Goal: Task Accomplishment & Management: Manage account settings

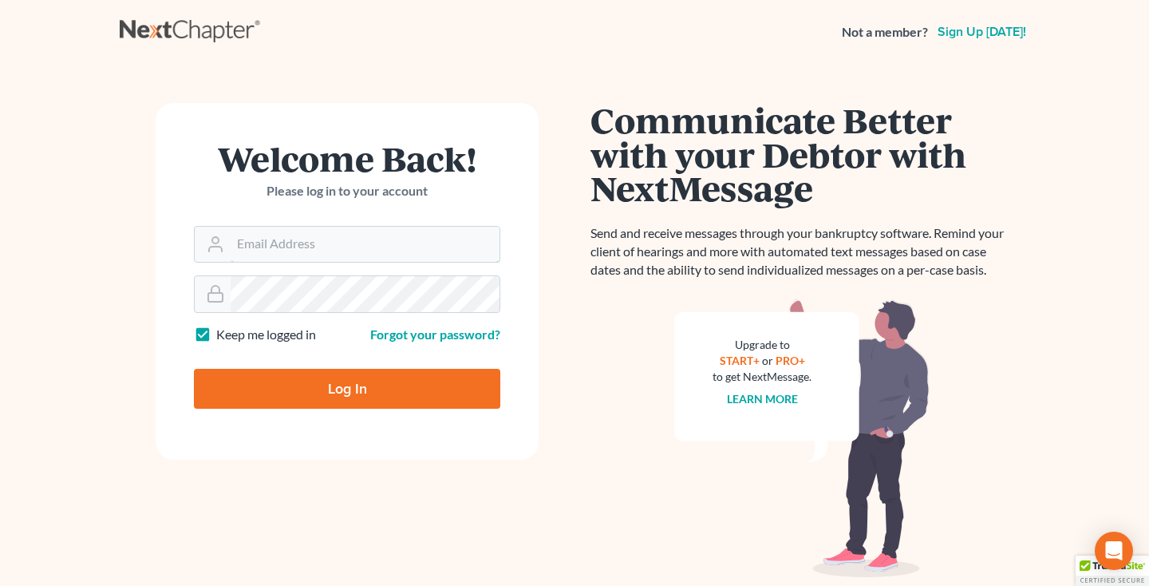
type input "[EMAIL_ADDRESS][DOMAIN_NAME]"
click at [336, 394] on input "Log In" at bounding box center [347, 389] width 307 height 40
type input "Thinking..."
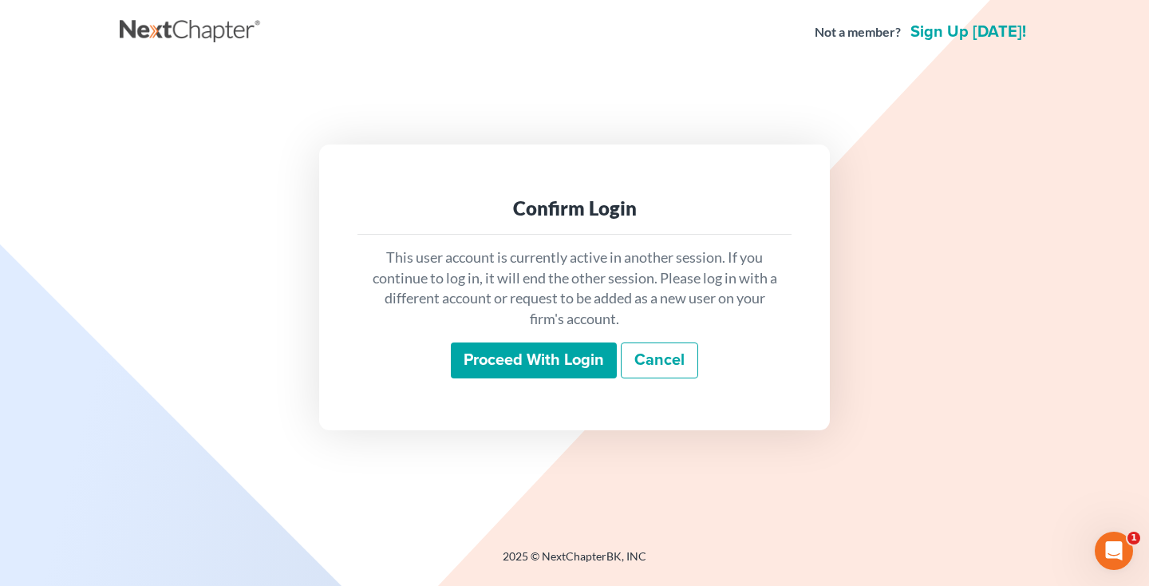
click at [512, 376] on input "Proceed with login" at bounding box center [534, 360] width 166 height 37
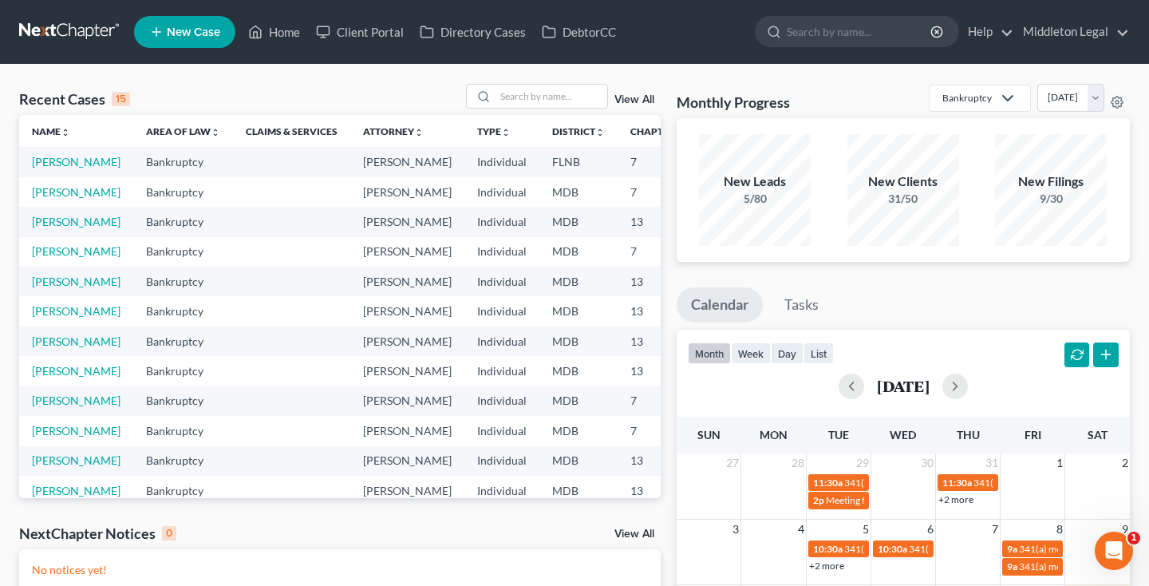
scroll to position [3, 0]
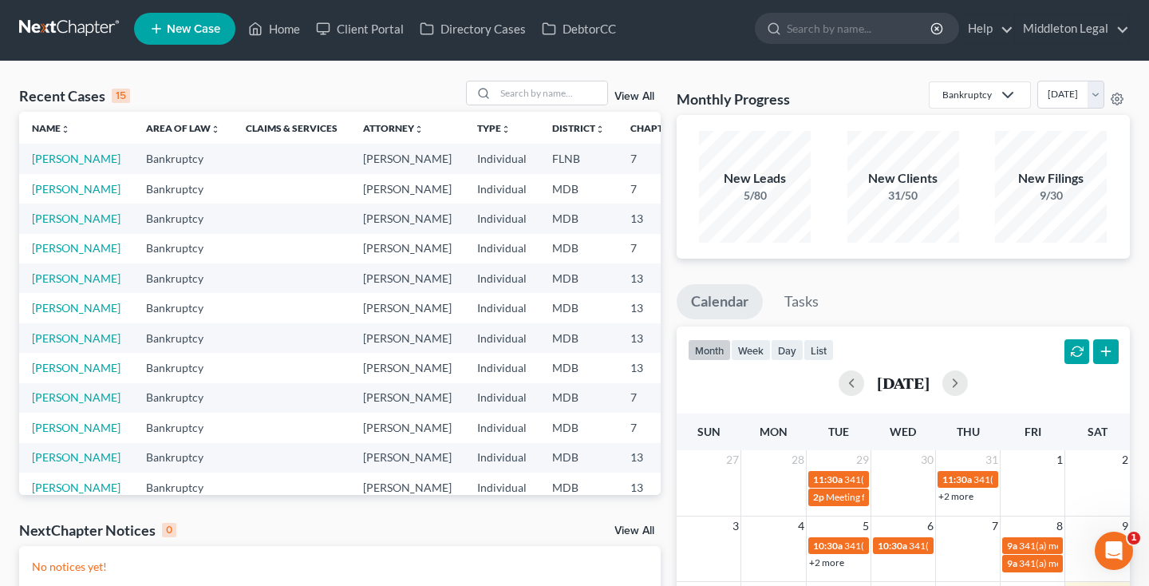
click at [601, 111] on div "Recent Cases 15 View All" at bounding box center [340, 96] width 642 height 31
click at [584, 93] on input "search" at bounding box center [552, 92] width 112 height 23
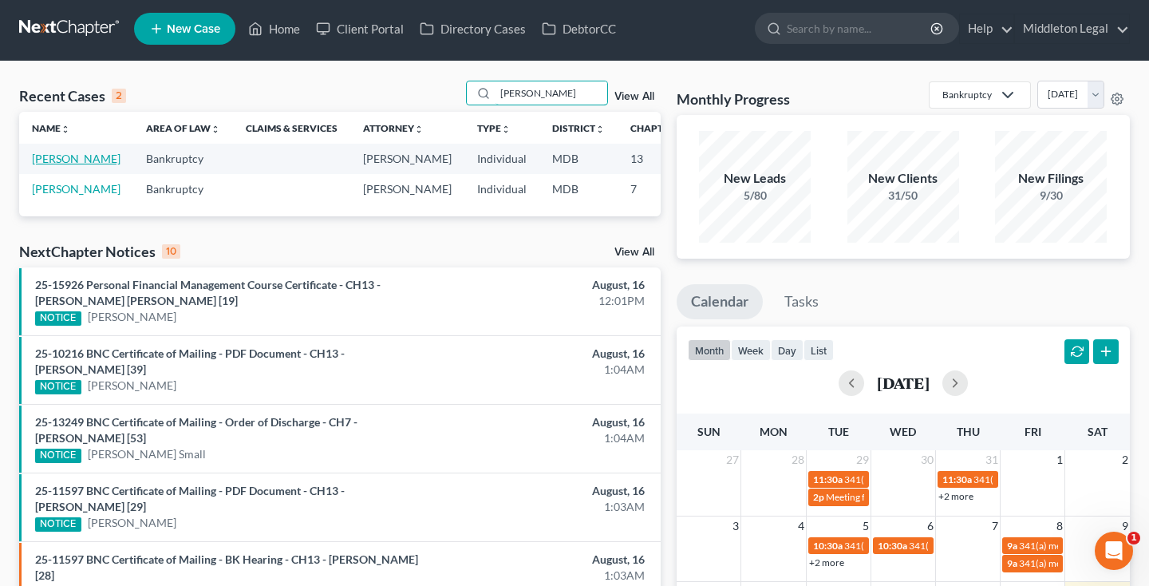
type input "Vega"
click at [49, 165] on link "[PERSON_NAME]" at bounding box center [76, 159] width 89 height 14
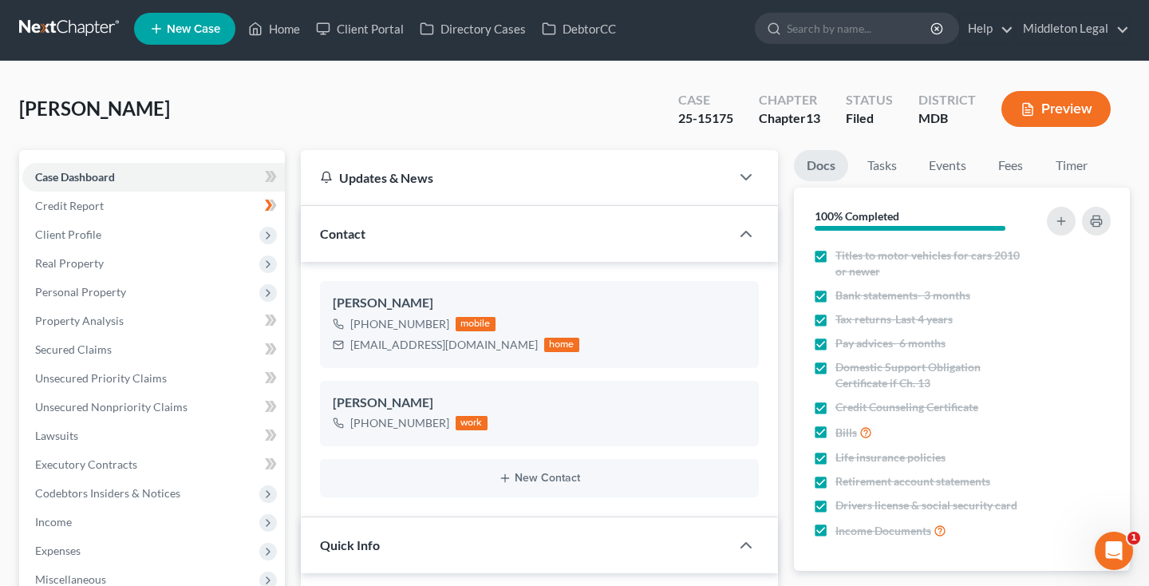
scroll to position [5934, 0]
click at [57, 241] on span "Client Profile" at bounding box center [153, 234] width 263 height 29
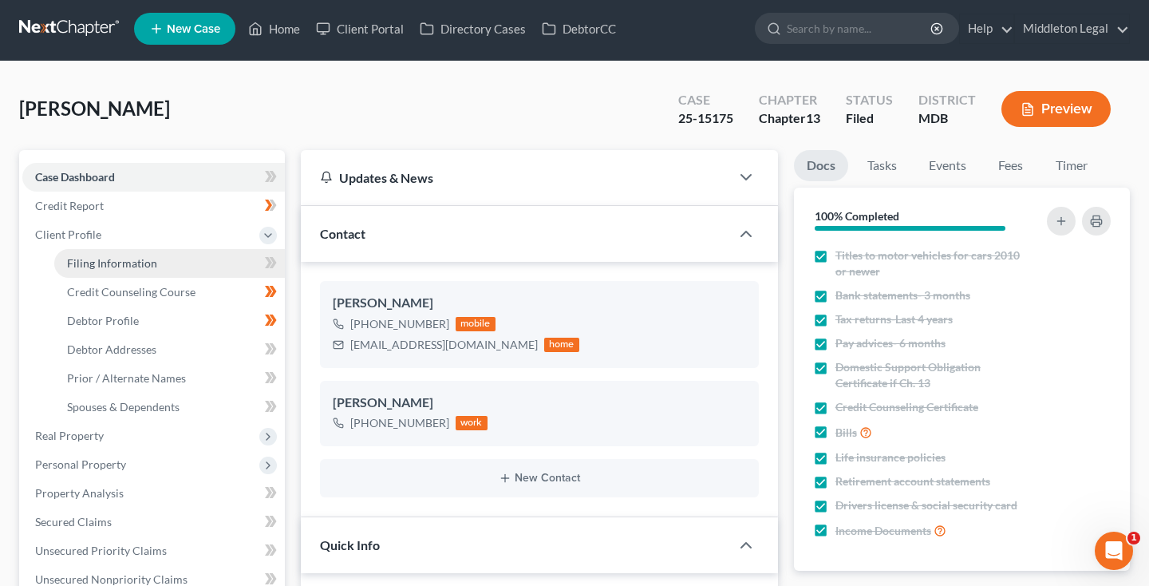
click at [73, 262] on span "Filing Information" at bounding box center [112, 263] width 90 height 14
select select "1"
select select "0"
select select "3"
select select "21"
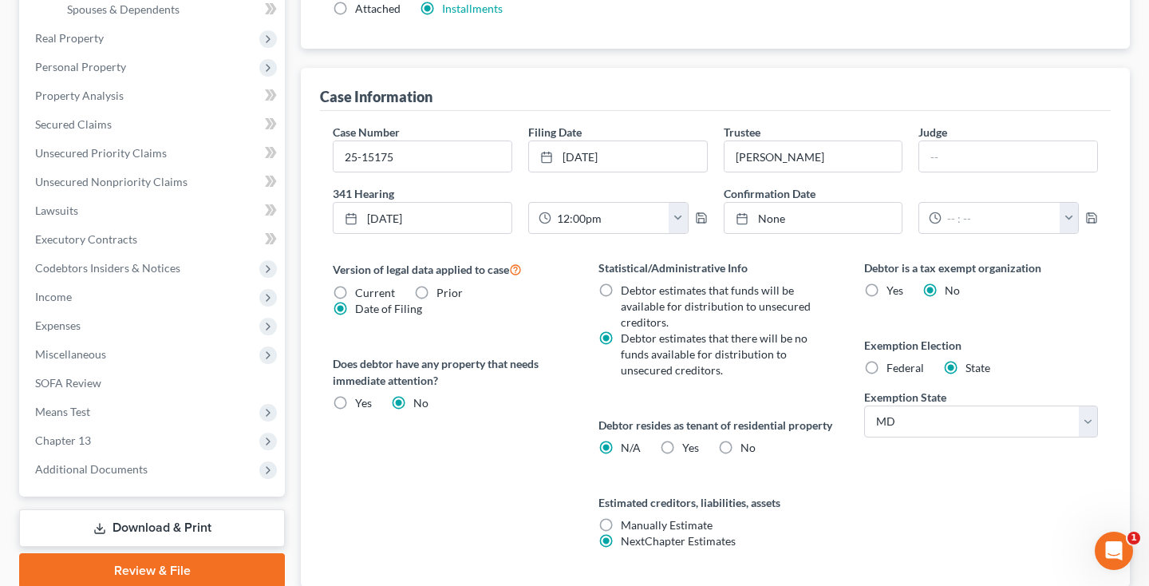
scroll to position [485, 0]
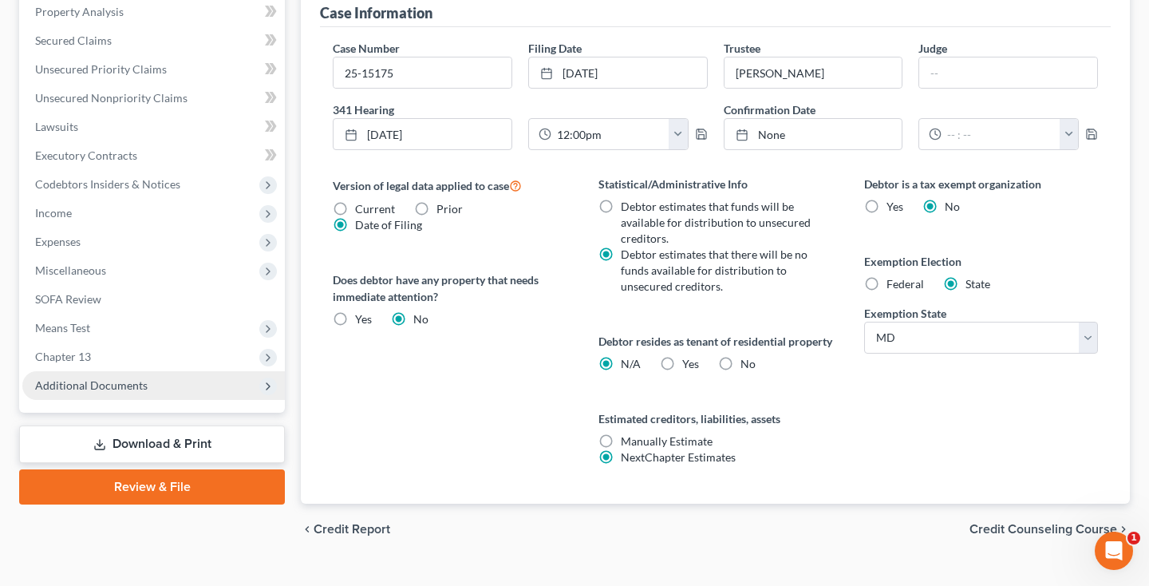
click at [82, 390] on span "Additional Documents" at bounding box center [91, 385] width 113 height 14
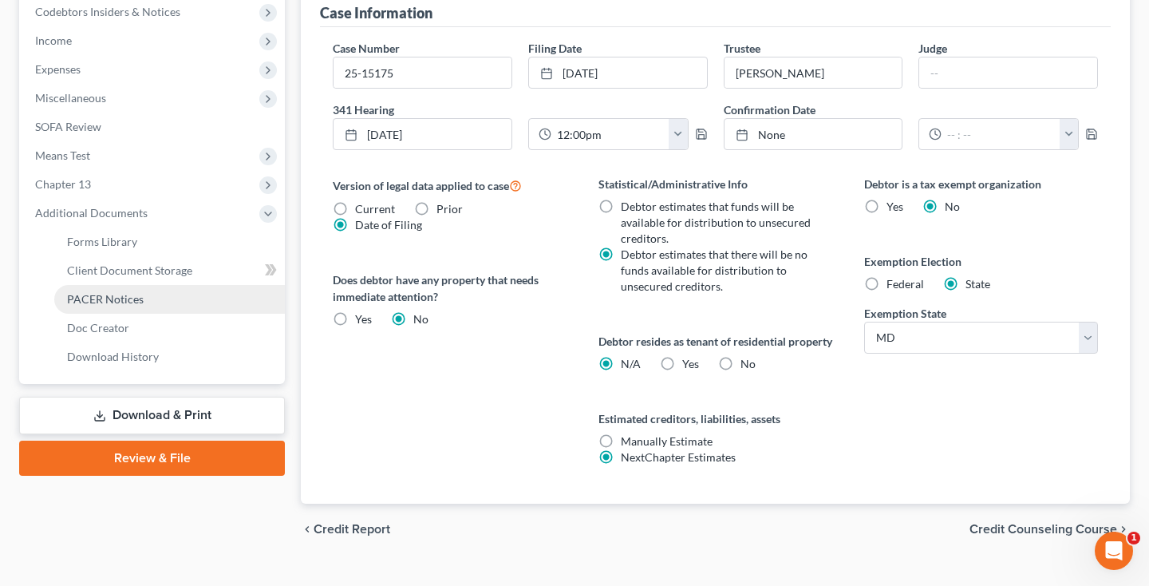
click at [117, 301] on span "PACER Notices" at bounding box center [105, 299] width 77 height 14
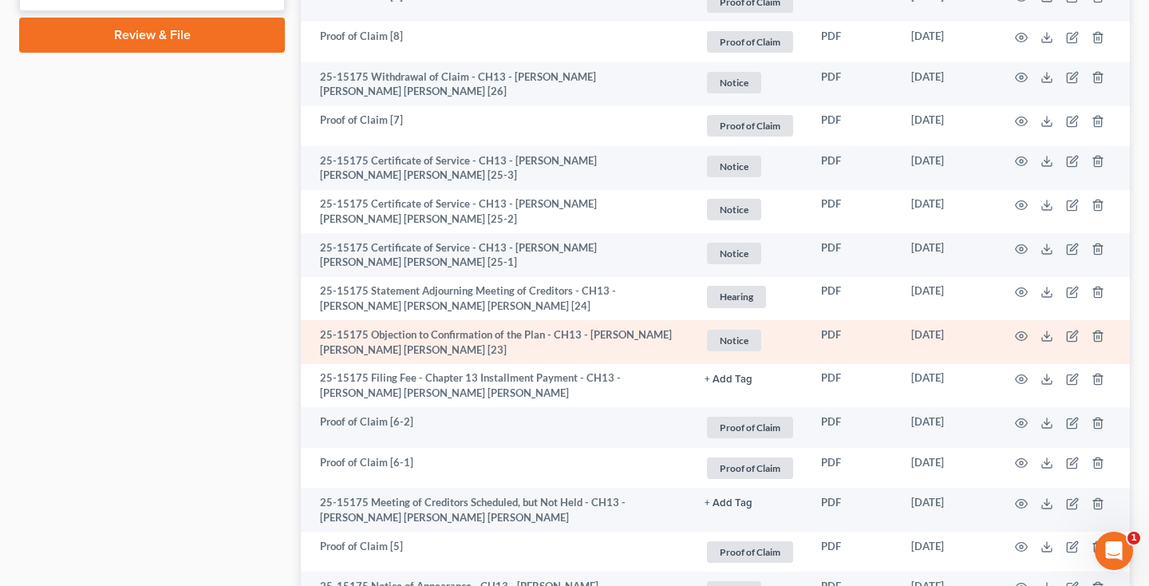
scroll to position [927, 0]
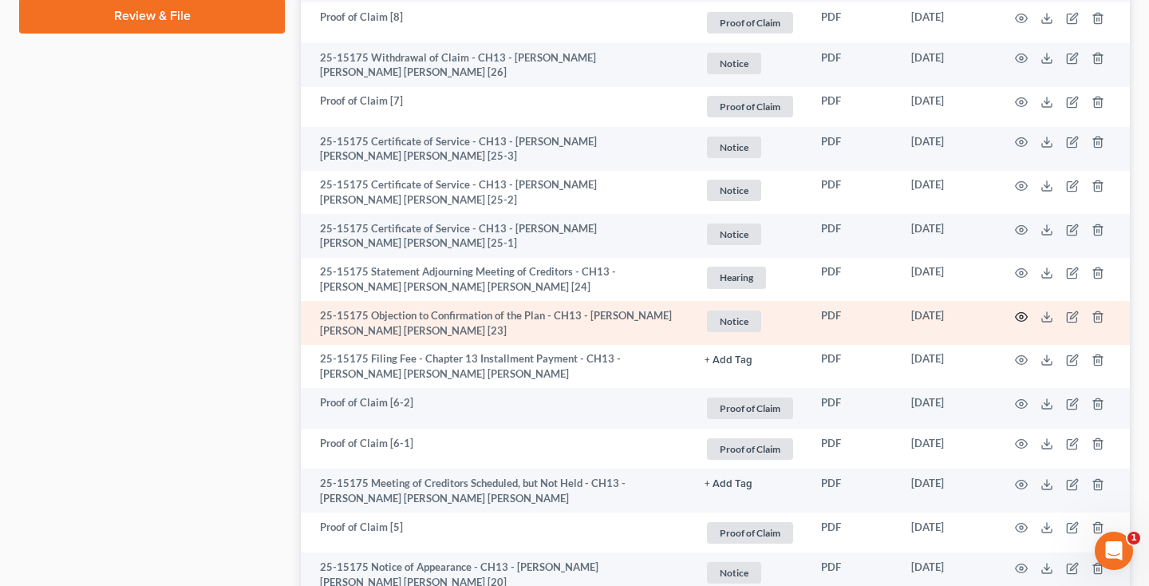
click at [1023, 312] on icon "button" at bounding box center [1022, 316] width 12 height 9
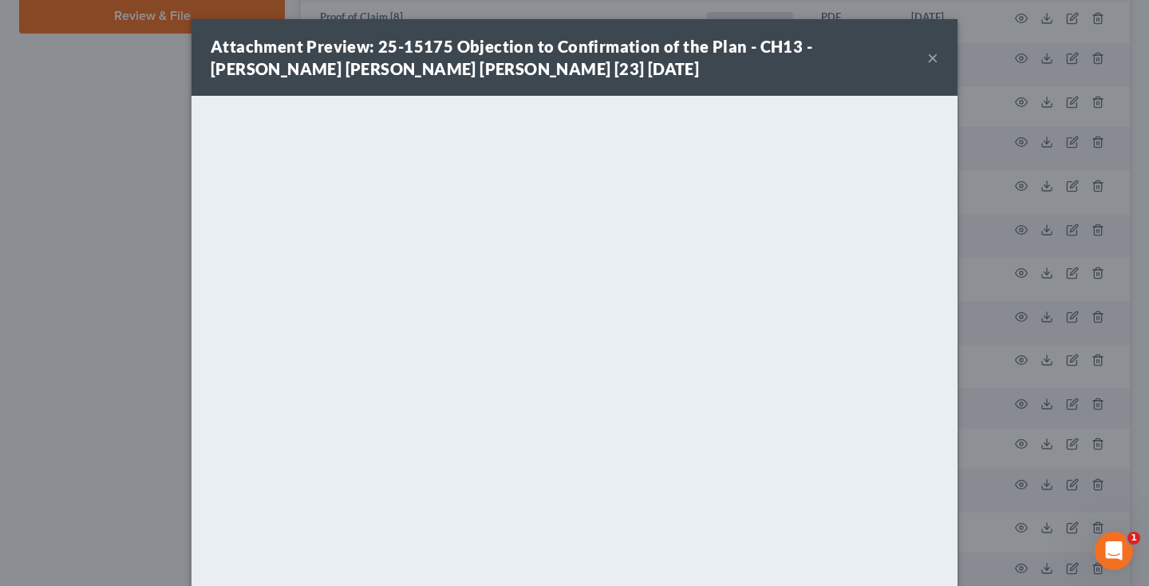
click at [929, 57] on button "×" at bounding box center [933, 57] width 11 height 19
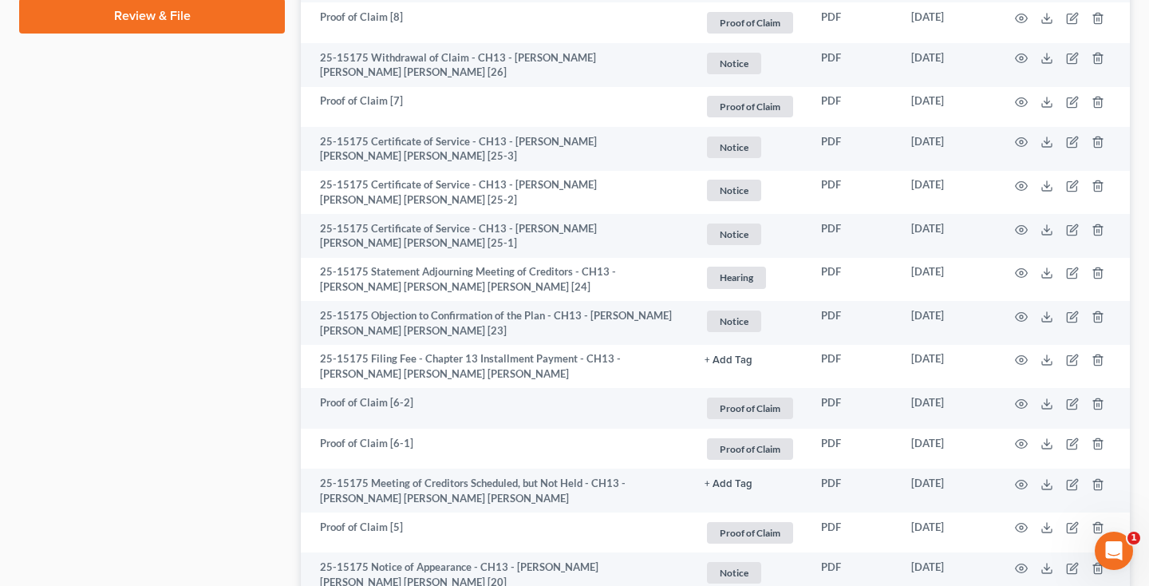
scroll to position [0, 0]
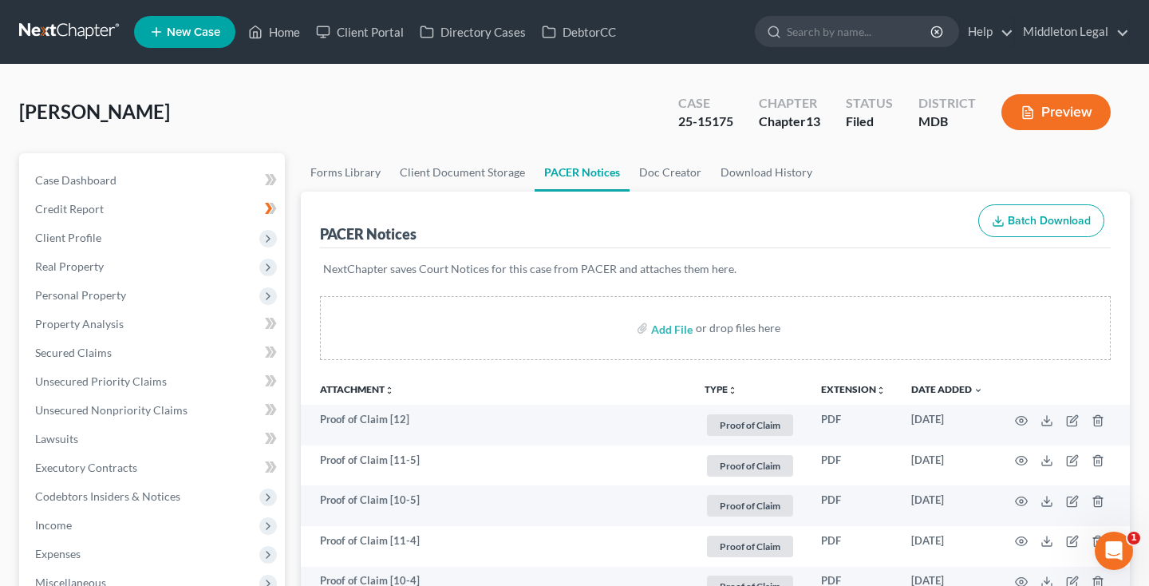
click at [53, 26] on link at bounding box center [70, 32] width 102 height 29
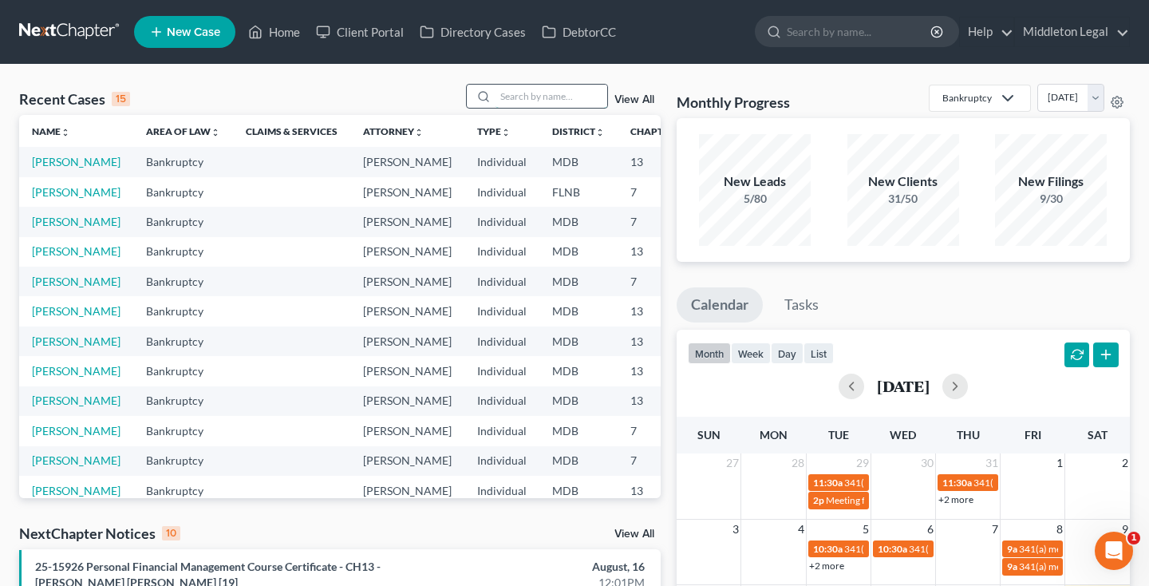
click at [522, 98] on input "search" at bounding box center [552, 96] width 112 height 23
type input "ronika"
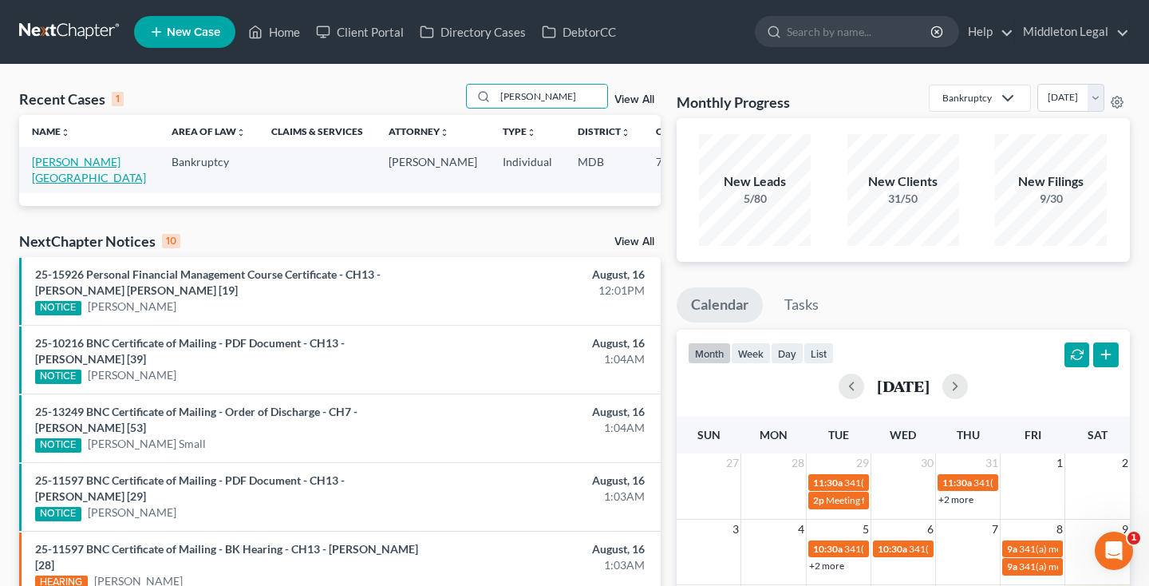
click at [54, 176] on link "McCaskill, Ronika" at bounding box center [89, 170] width 114 height 30
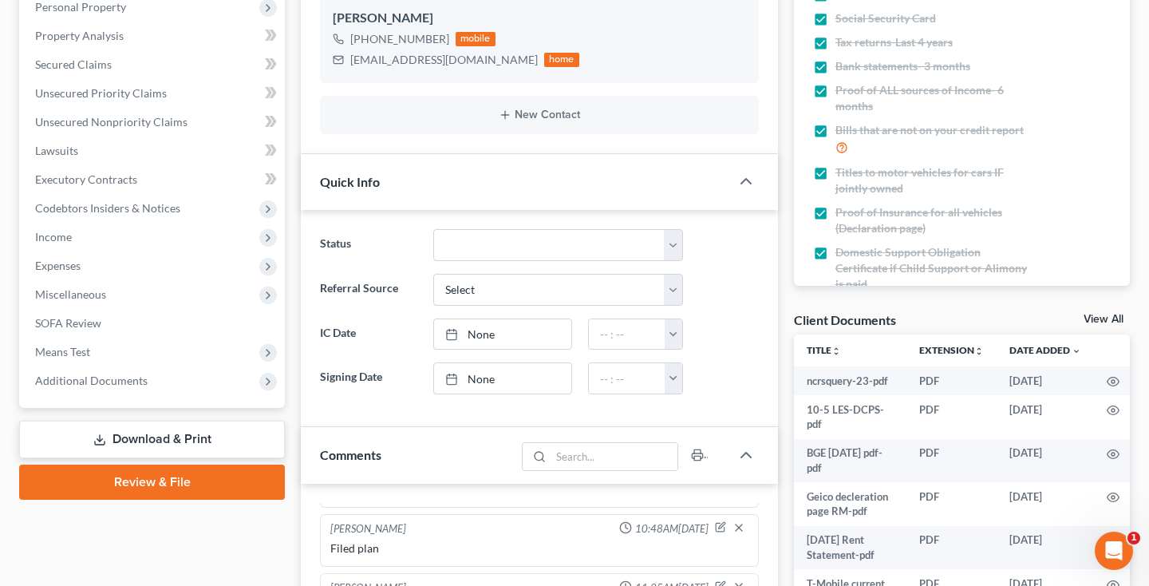
scroll to position [272, 0]
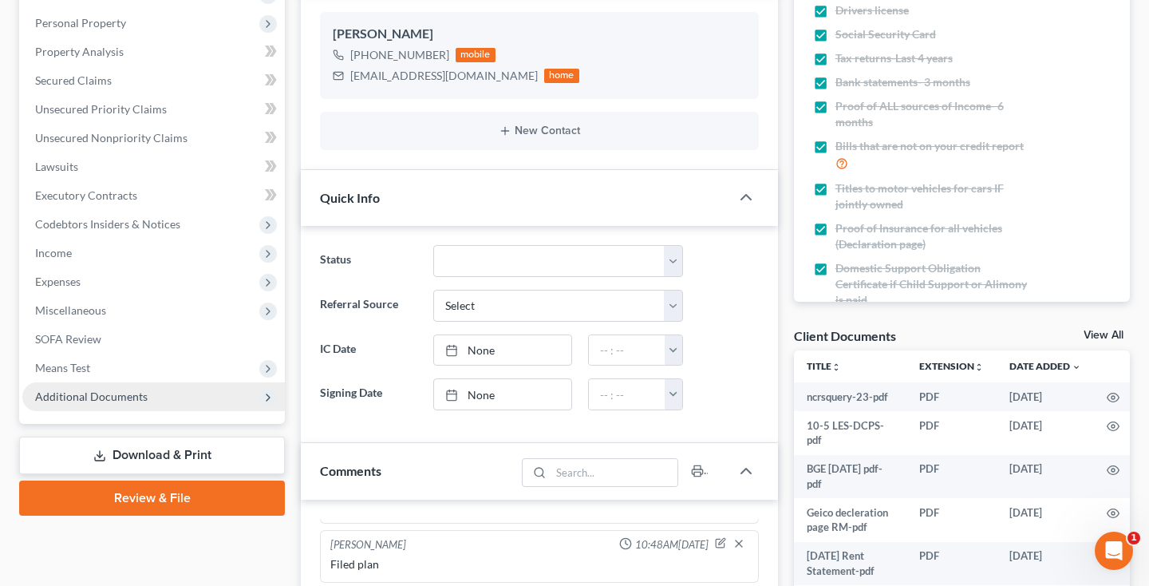
click at [119, 394] on span "Additional Documents" at bounding box center [91, 397] width 113 height 14
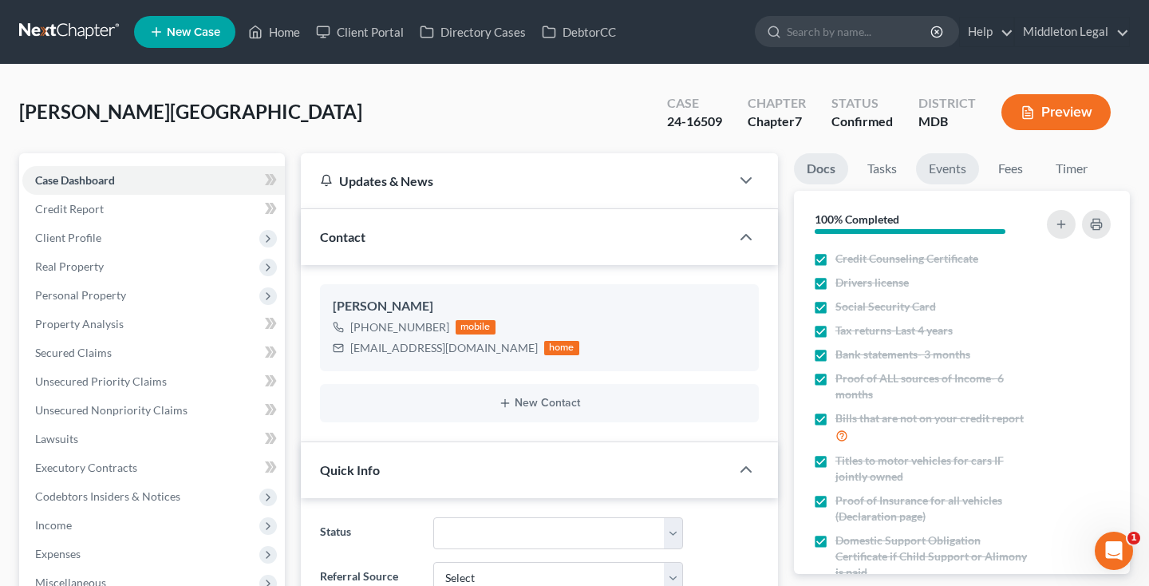
scroll to position [0, 0]
click at [940, 173] on link "Events" at bounding box center [947, 168] width 63 height 31
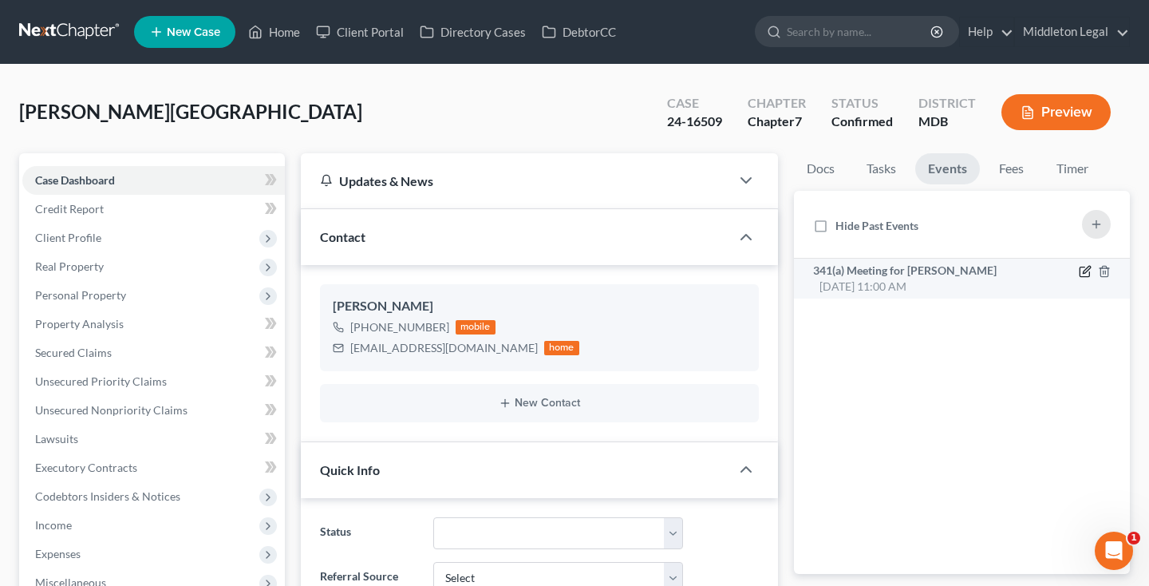
click at [1083, 274] on icon "button" at bounding box center [1085, 271] width 13 height 13
select select "Days"
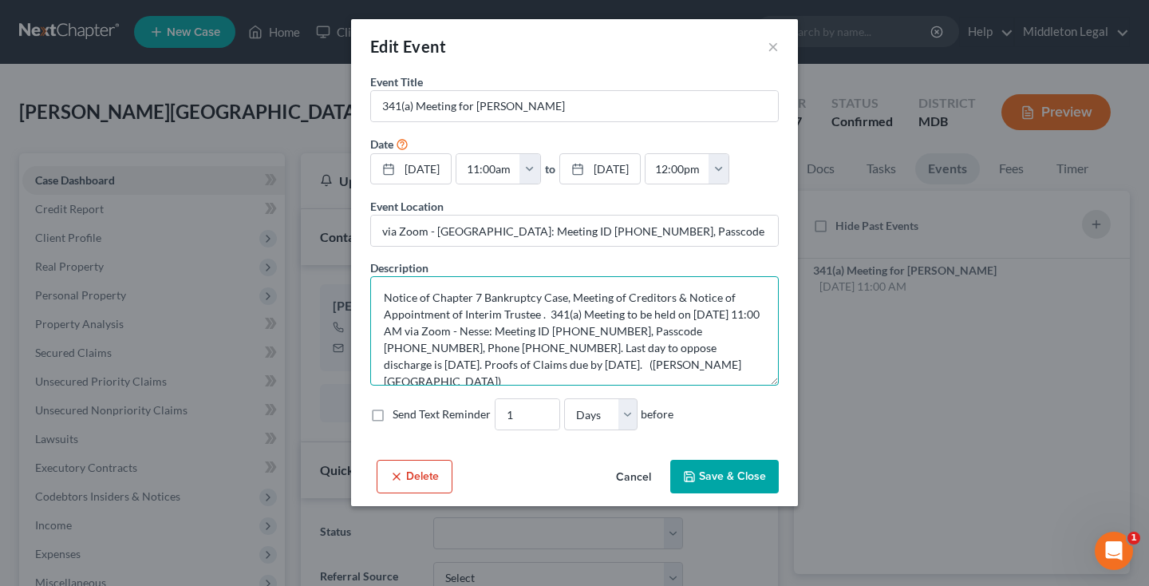
drag, startPoint x: 547, startPoint y: 314, endPoint x: 449, endPoint y: 350, distance: 104.5
click at [449, 350] on textarea "Notice of Chapter 7 Bankruptcy Case, Meeting of Creditors & Notice of Appointme…" at bounding box center [574, 330] width 409 height 109
click at [632, 484] on button "Cancel" at bounding box center [633, 477] width 61 height 32
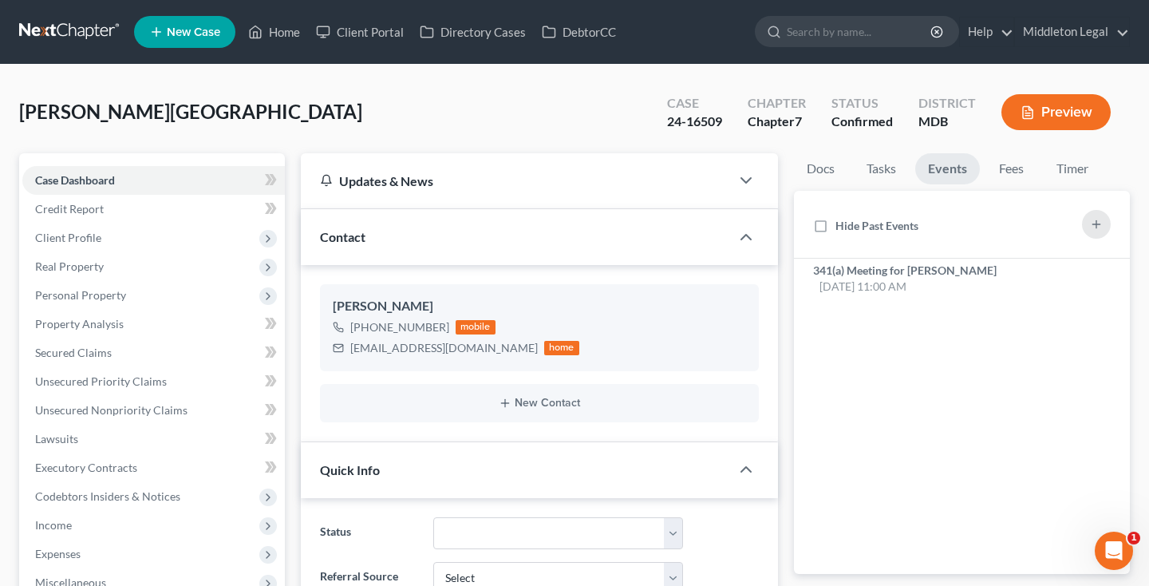
click at [92, 33] on link at bounding box center [70, 32] width 102 height 29
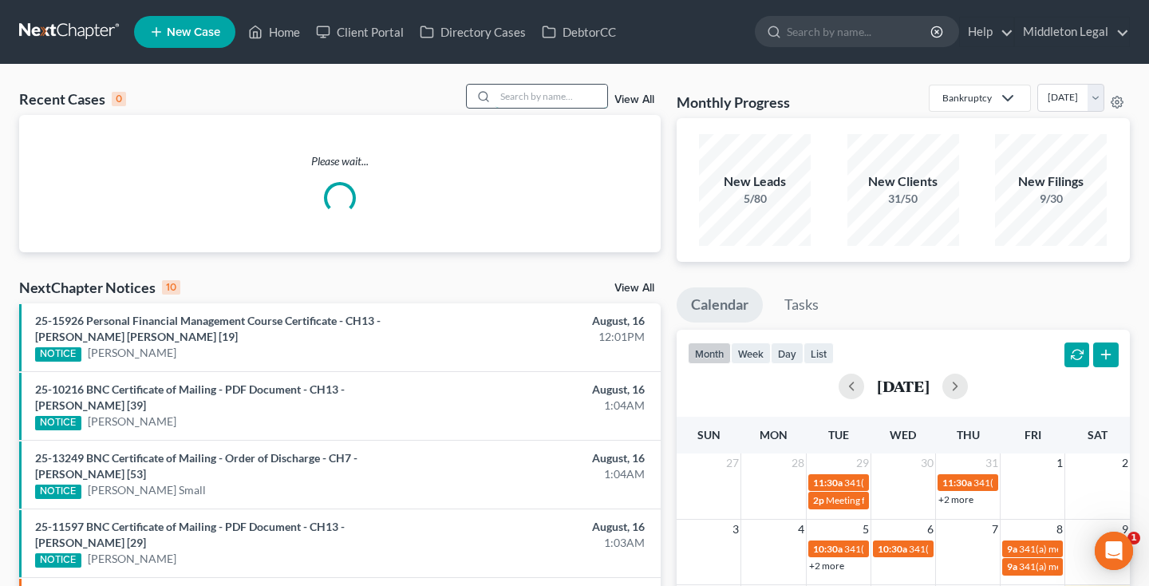
click at [565, 105] on input "search" at bounding box center [552, 96] width 112 height 23
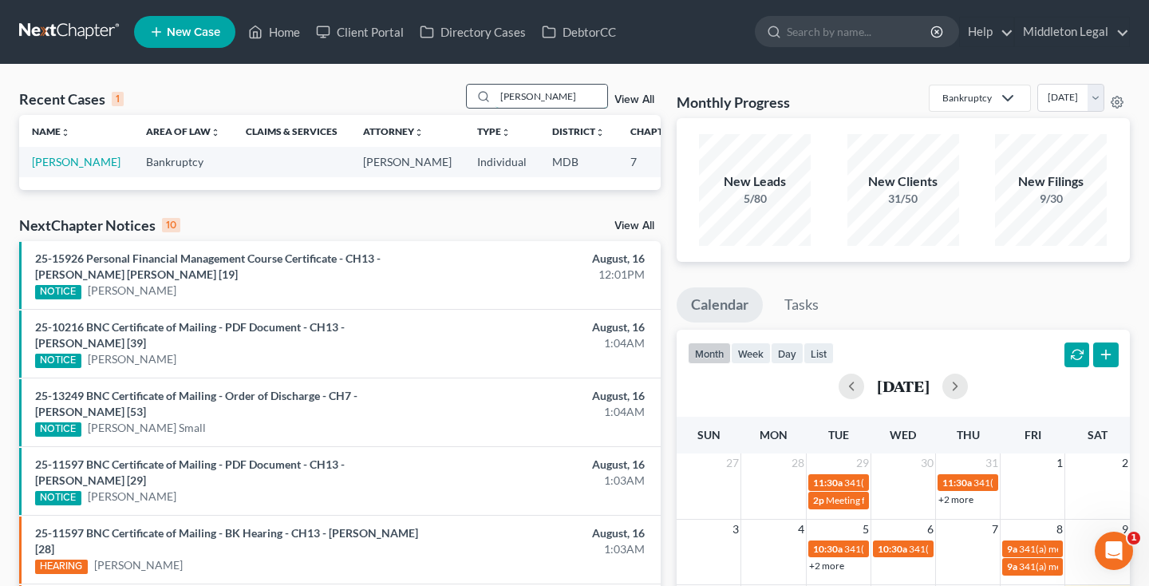
type input "[PERSON_NAME]"
drag, startPoint x: 565, startPoint y: 105, endPoint x: 54, endPoint y: 178, distance: 516.0
click at [54, 168] on link "[PERSON_NAME]" at bounding box center [76, 162] width 89 height 14
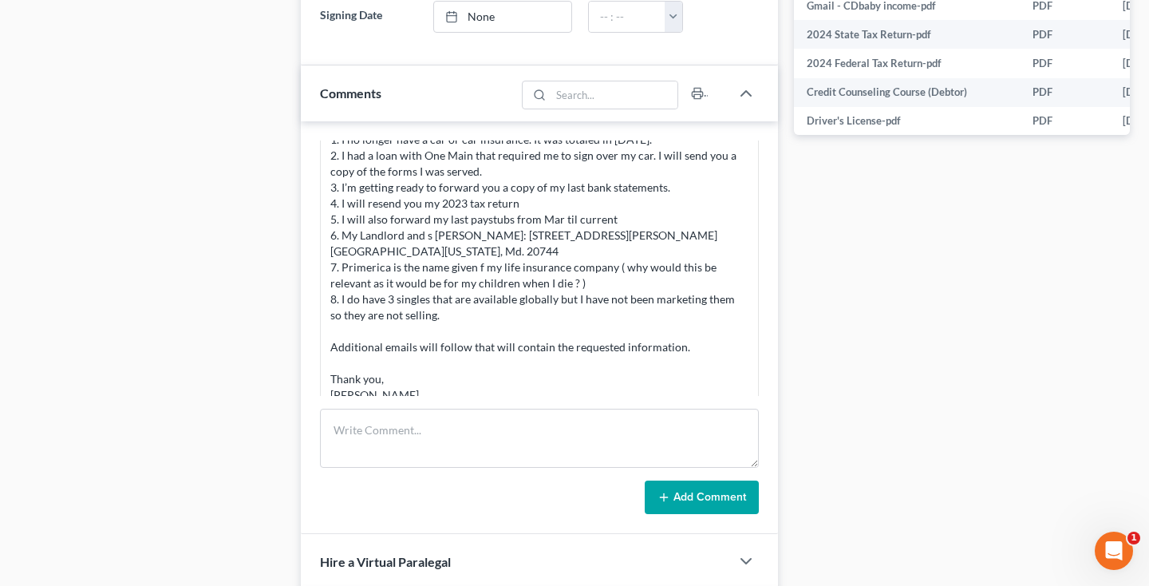
scroll to position [911, 0]
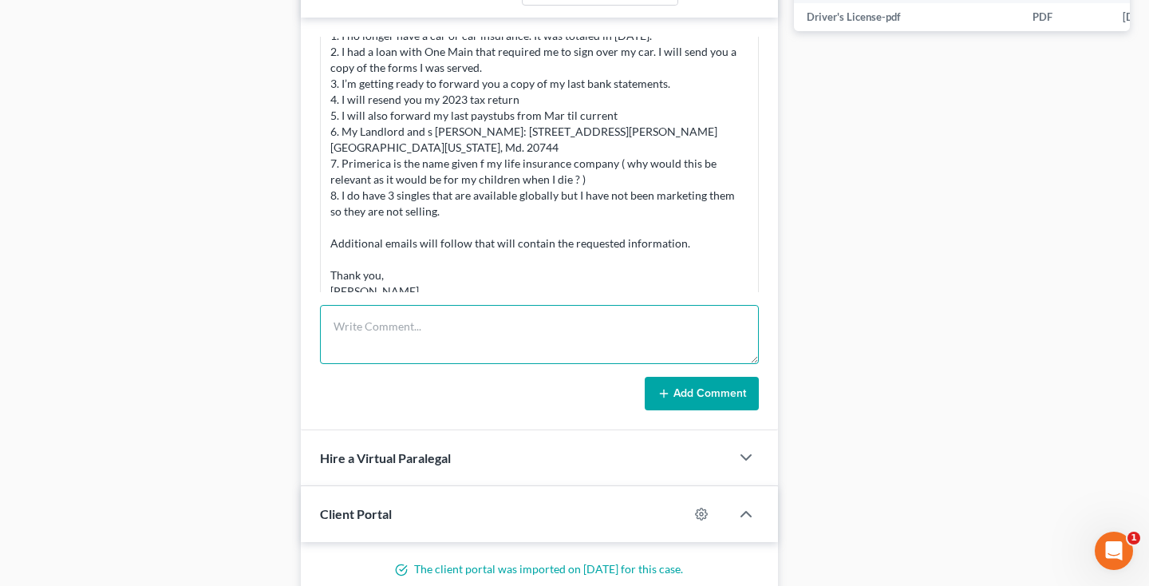
click at [447, 335] on textarea at bounding box center [539, 334] width 439 height 59
paste textarea "Good morning, This is wonderful news. Thank you very much. I am looking forward…"
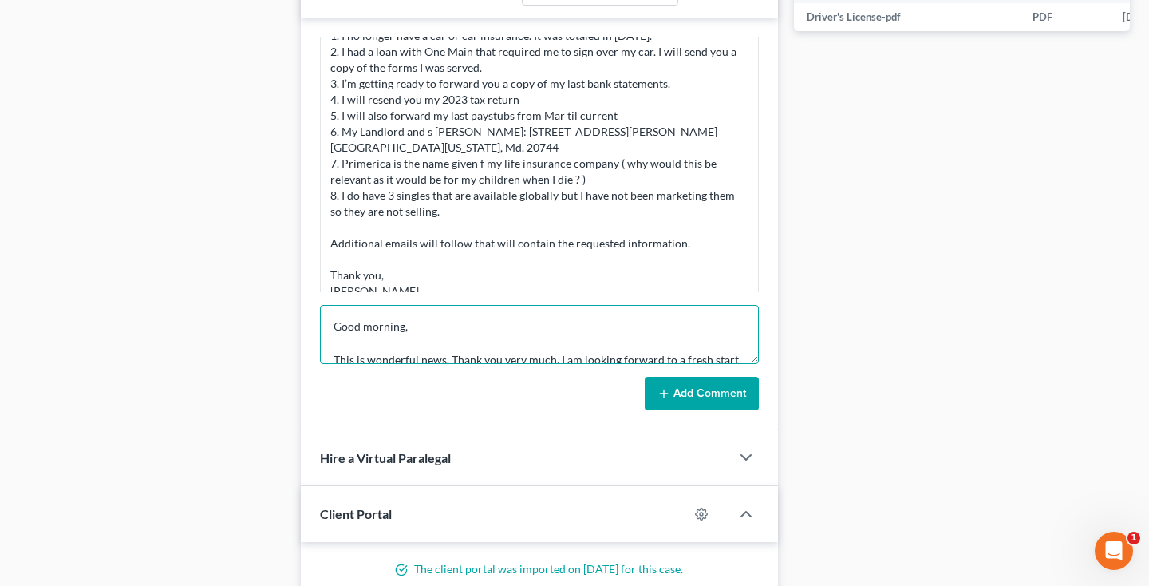
scroll to position [151, 0]
type textarea "Good morning, This is wonderful news. Thank you very much. I am looking forward…"
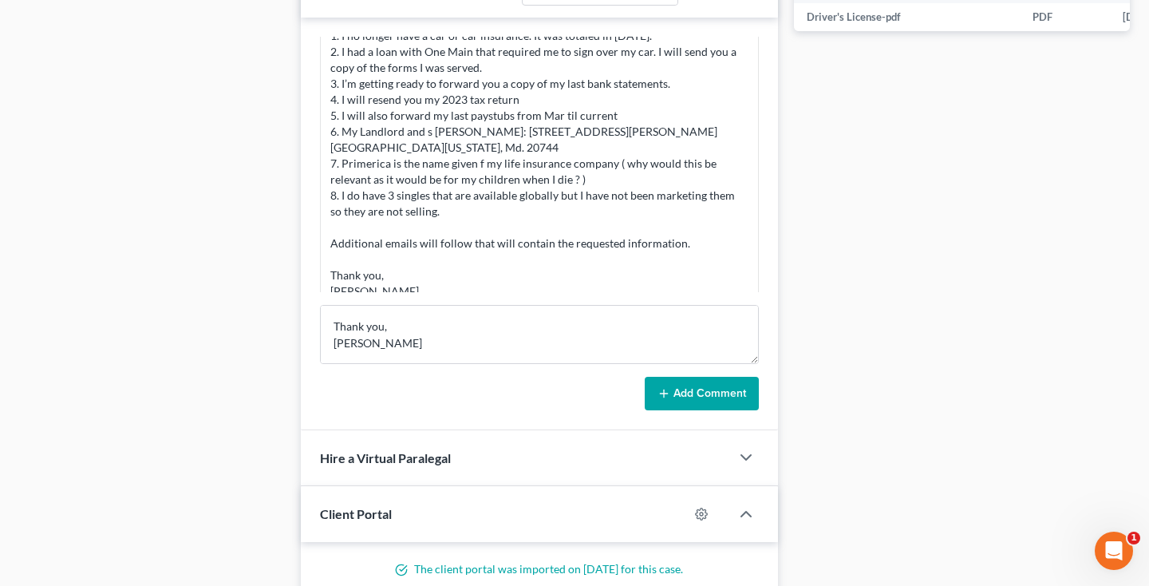
click at [687, 385] on button "Add Comment" at bounding box center [702, 394] width 114 height 34
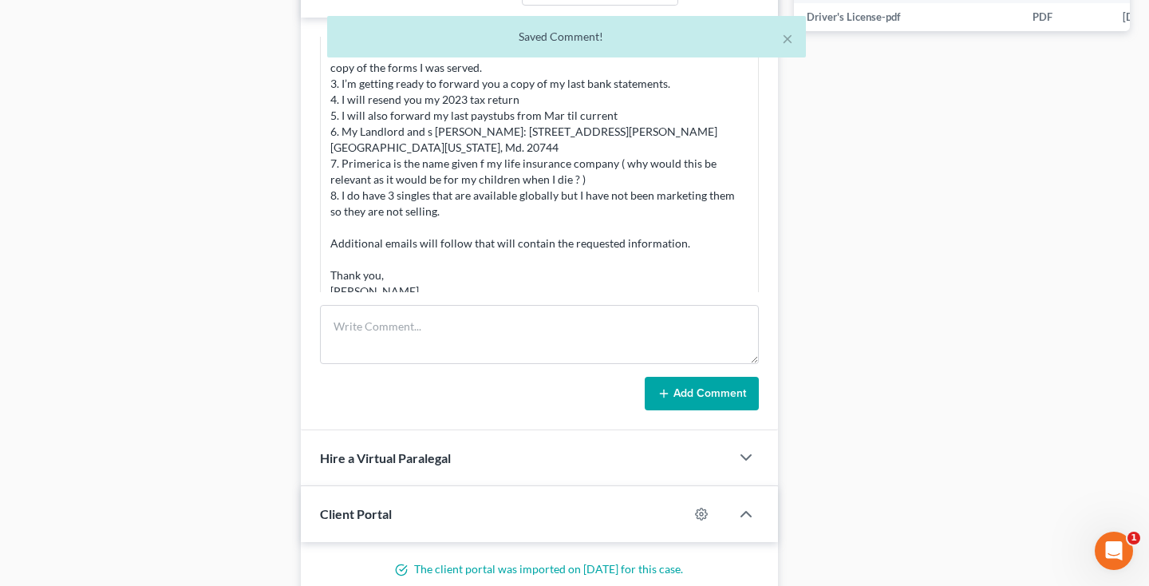
scroll to position [1625, 0]
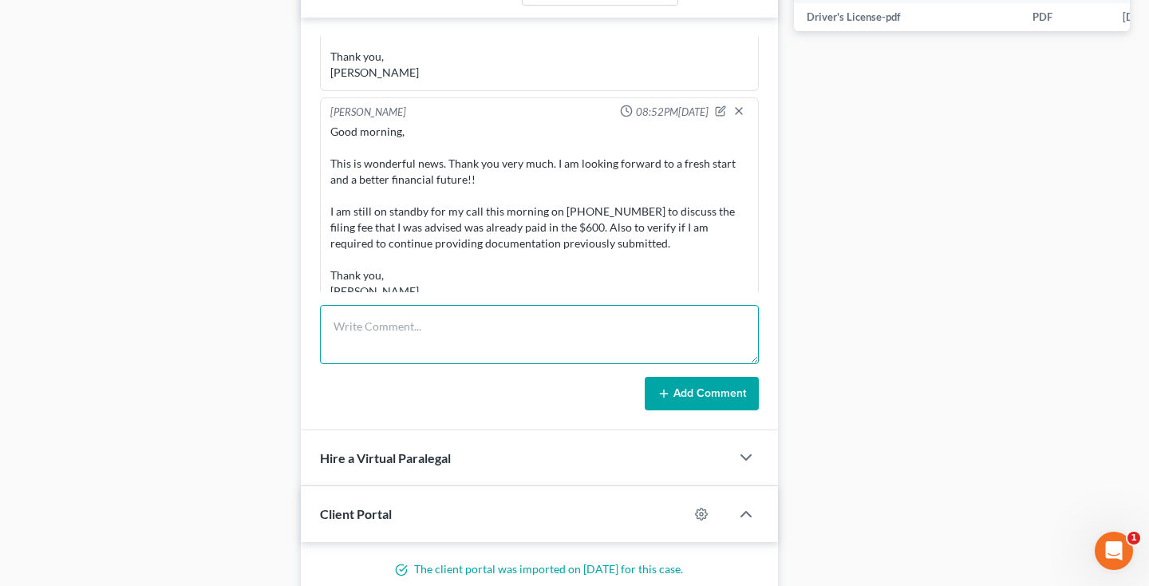
click at [451, 333] on textarea at bounding box center [539, 334] width 439 height 59
paste textarea "Notice of Chapter 7 Bankruptcy Case, Meeting of Creditors & Notice of Appointme…"
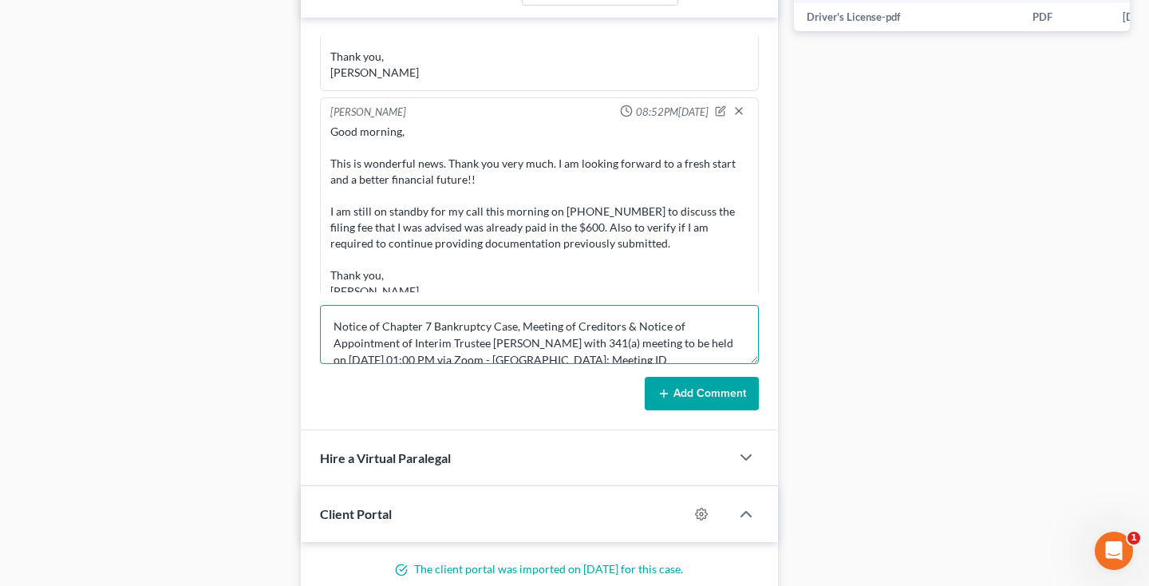
scroll to position [50, 0]
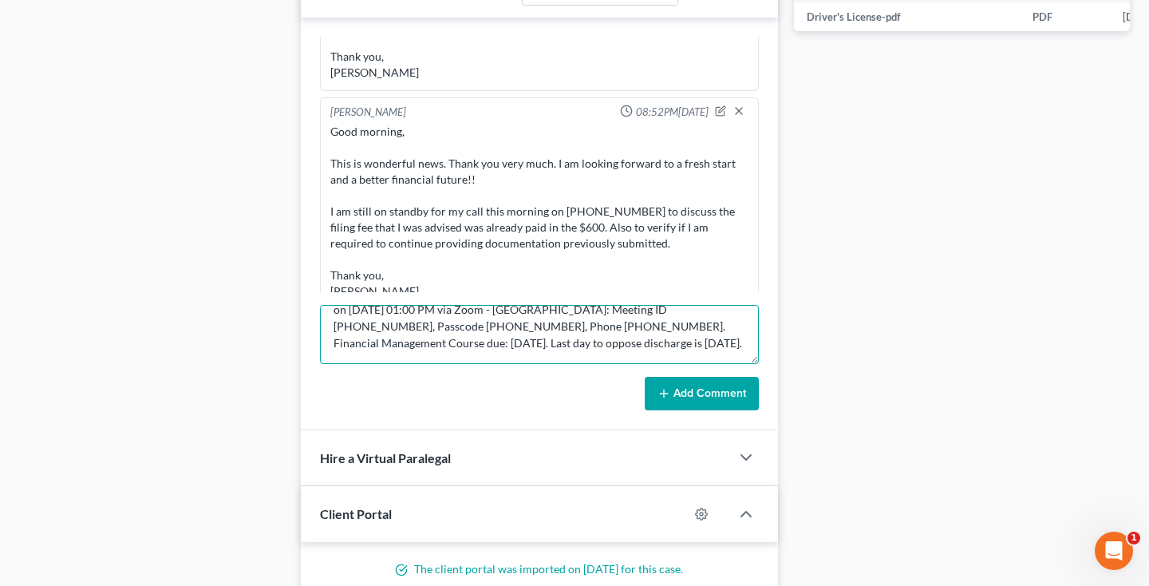
type textarea "Notice of Chapter 7 Bankruptcy Case, Meeting of Creditors & Notice of Appointme…"
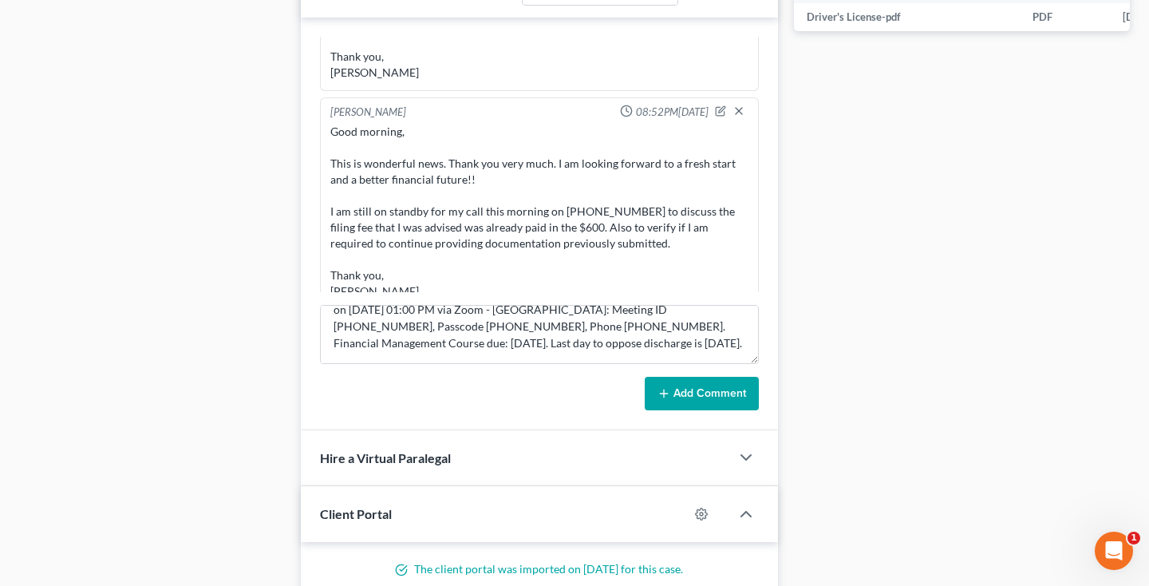
click at [706, 397] on button "Add Comment" at bounding box center [702, 394] width 114 height 34
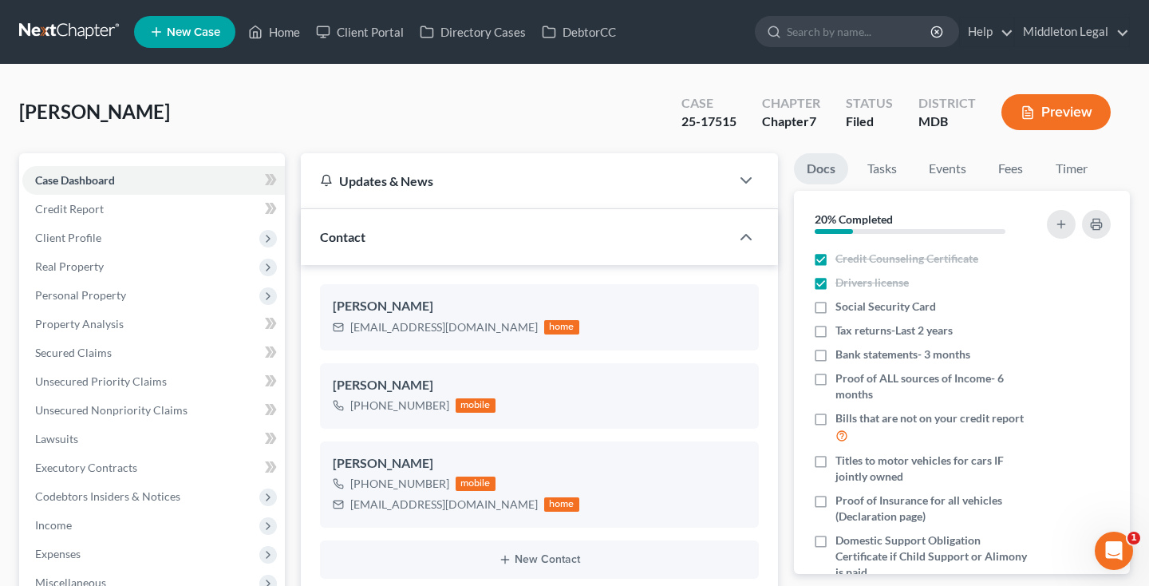
scroll to position [0, 0]
click at [69, 37] on link at bounding box center [70, 32] width 102 height 29
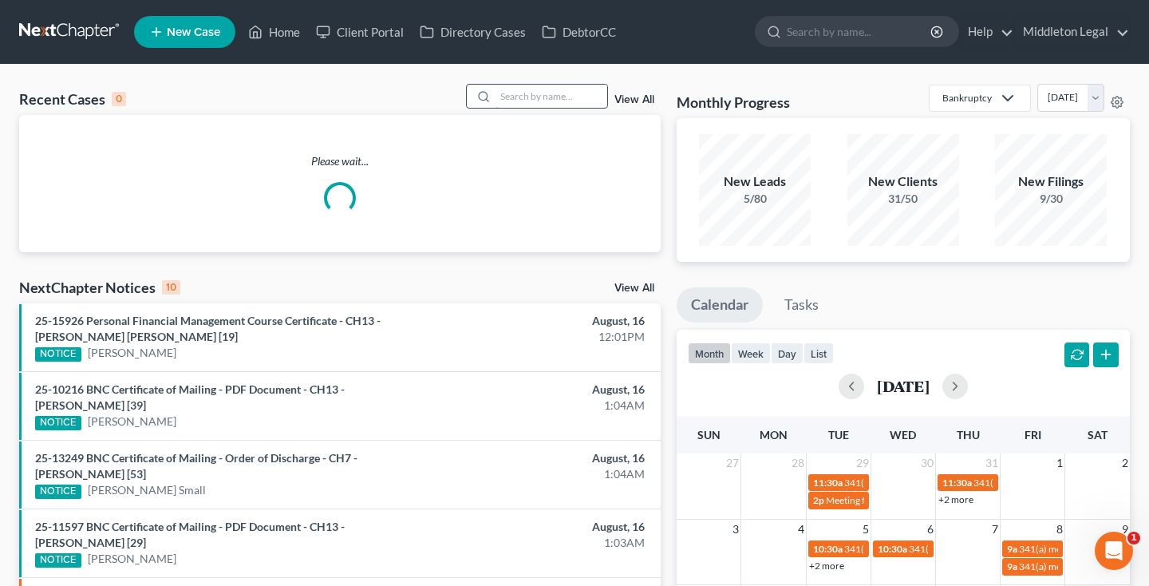
click at [560, 95] on input "search" at bounding box center [552, 96] width 112 height 23
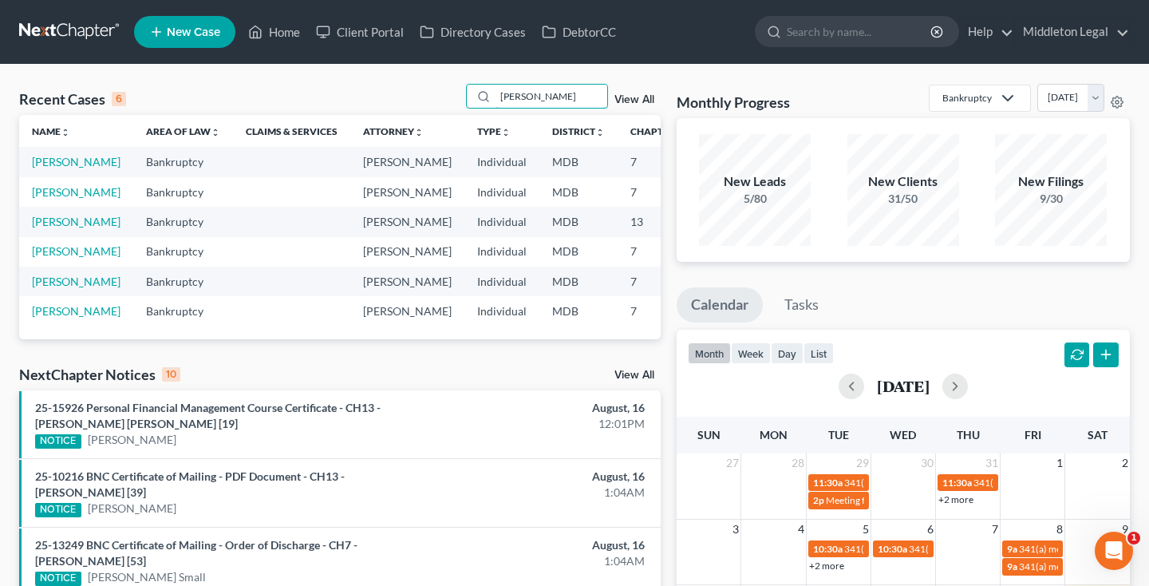
type input "[PERSON_NAME]"
drag, startPoint x: 474, startPoint y: 110, endPoint x: 41, endPoint y: 179, distance: 438.8
click at [41, 168] on link "[PERSON_NAME]" at bounding box center [76, 162] width 89 height 14
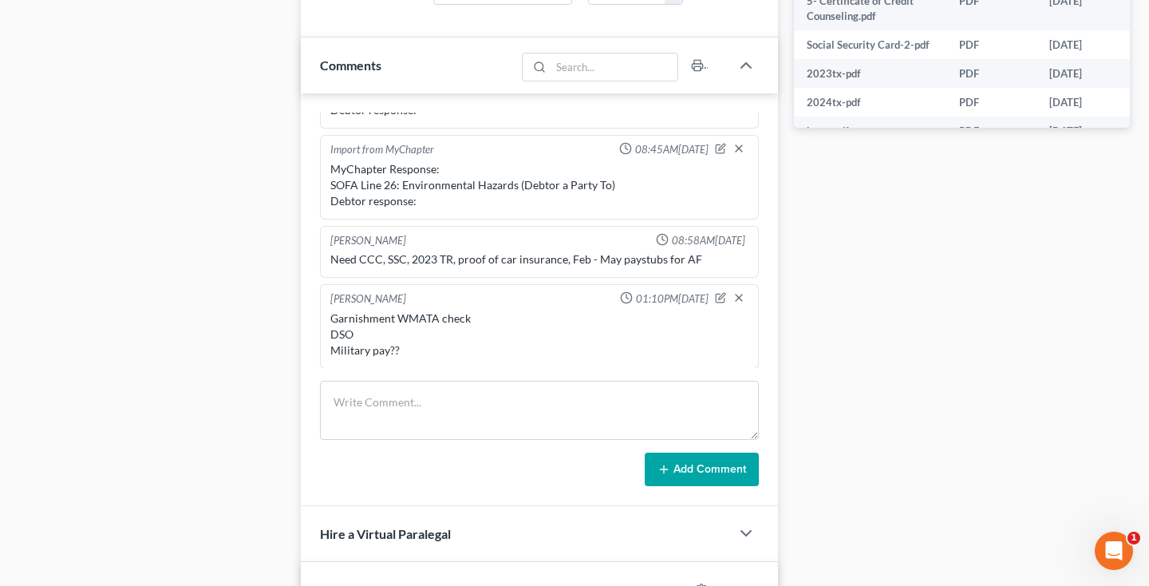
scroll to position [874, 0]
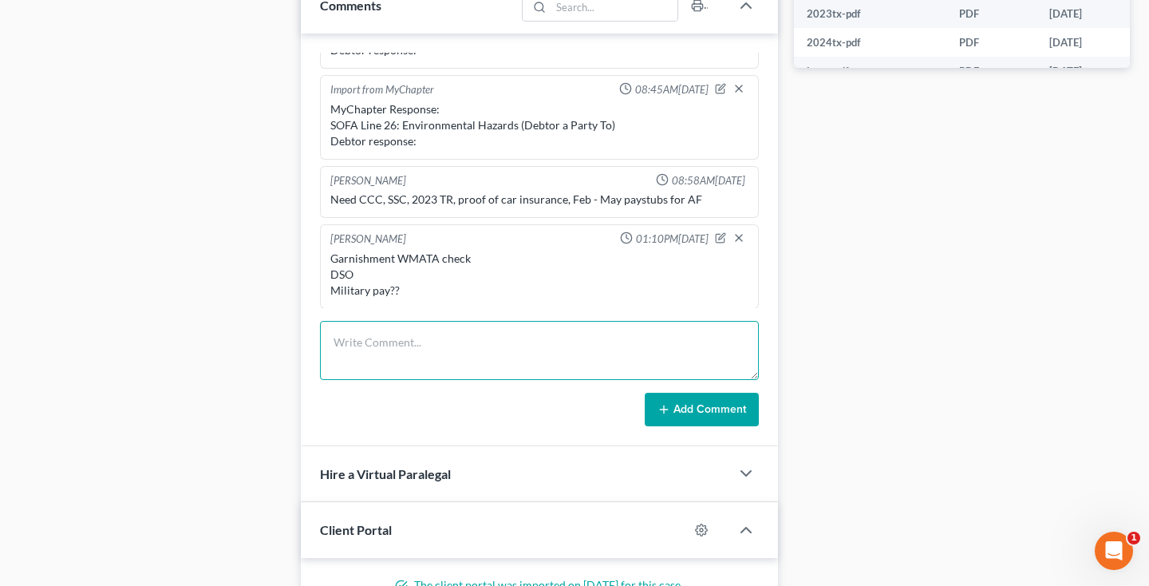
click at [428, 344] on textarea at bounding box center [539, 350] width 439 height 59
paste textarea "Notice of Chapter 7 Bankruptcy Case, Meeting of Creditors & Notice of Appointme…"
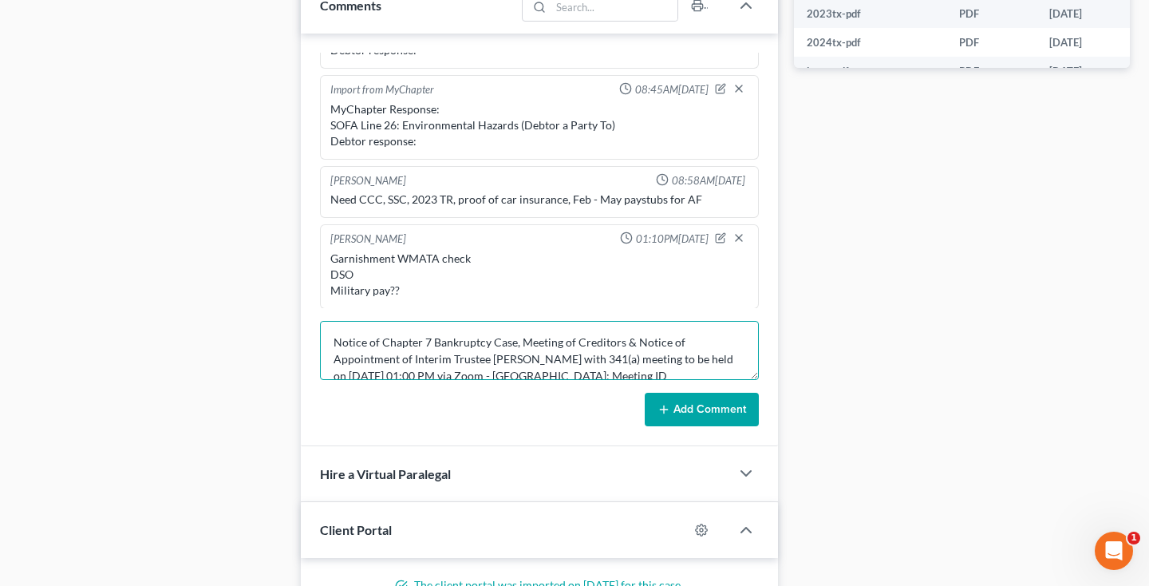
scroll to position [50, 0]
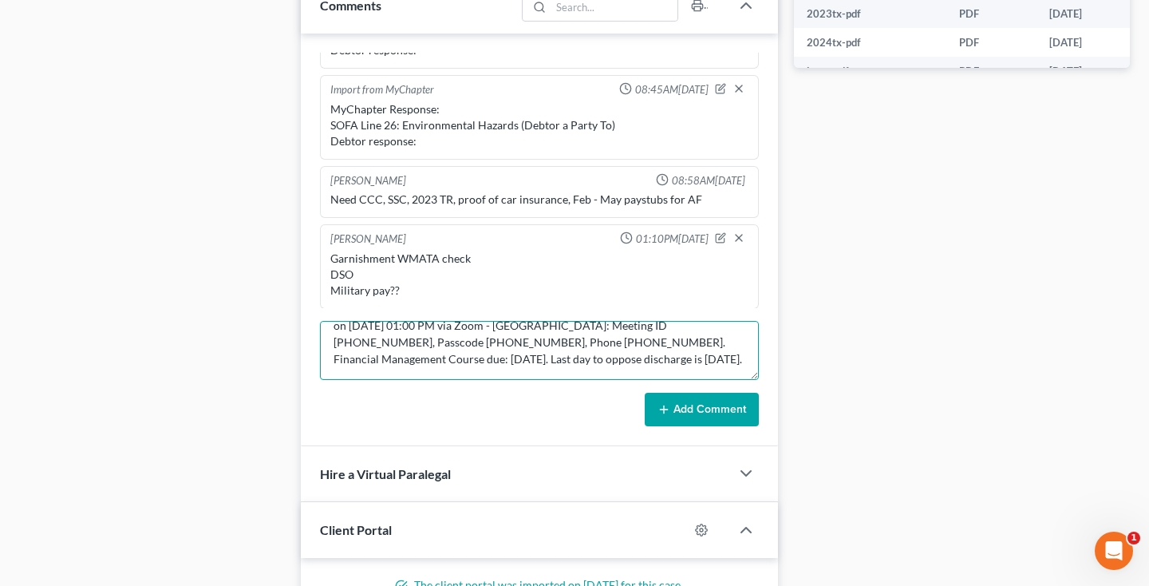
type textarea "Notice of Chapter 7 Bankruptcy Case, Meeting of Creditors & Notice of Appointme…"
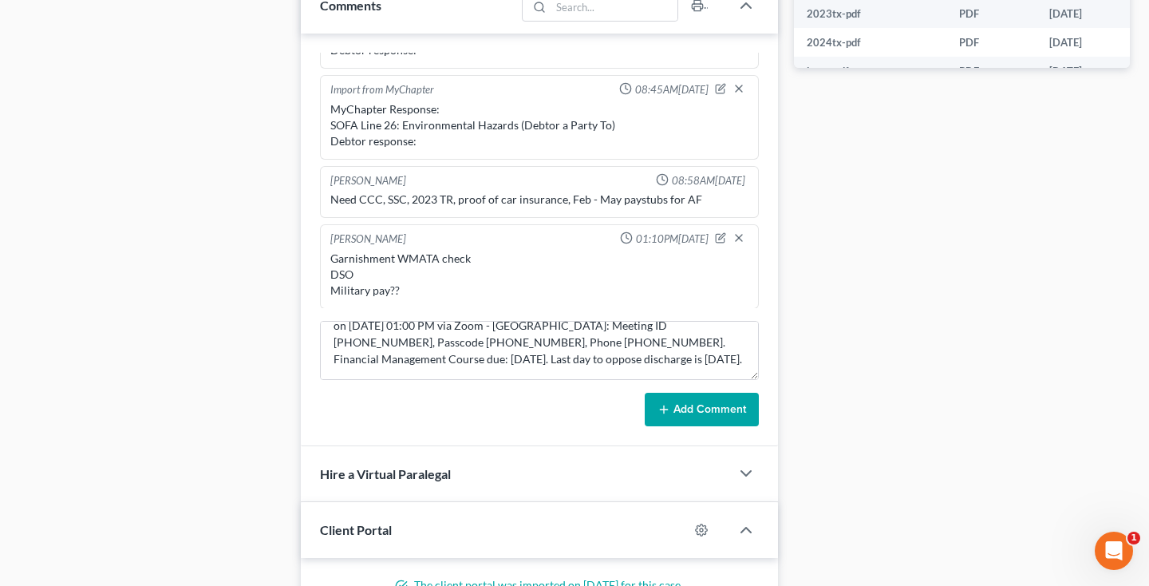
click at [667, 405] on icon at bounding box center [664, 409] width 13 height 13
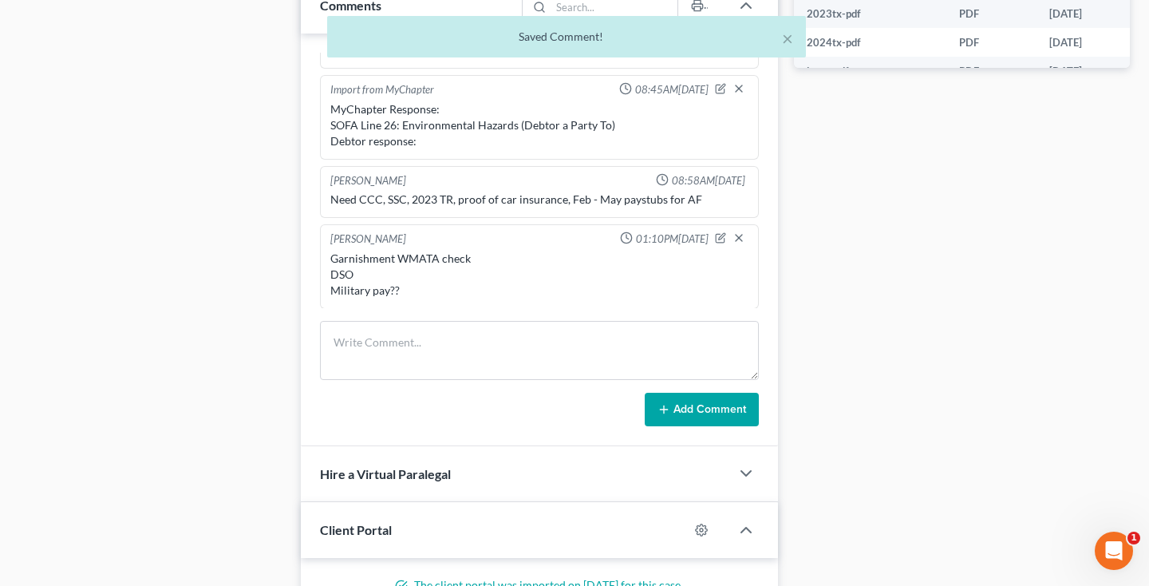
scroll to position [615, 0]
